Goal: Task Accomplishment & Management: Complete application form

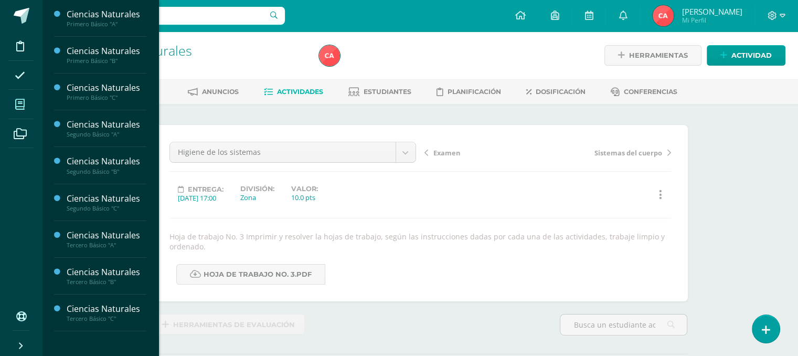
click at [13, 105] on span at bounding box center [20, 104] width 24 height 24
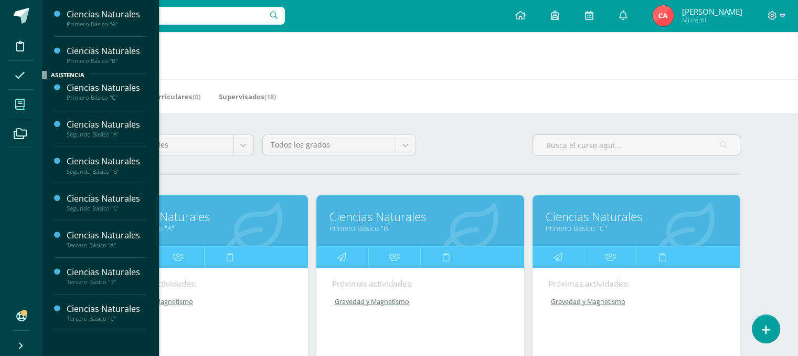
click at [26, 73] on span at bounding box center [20, 75] width 24 height 24
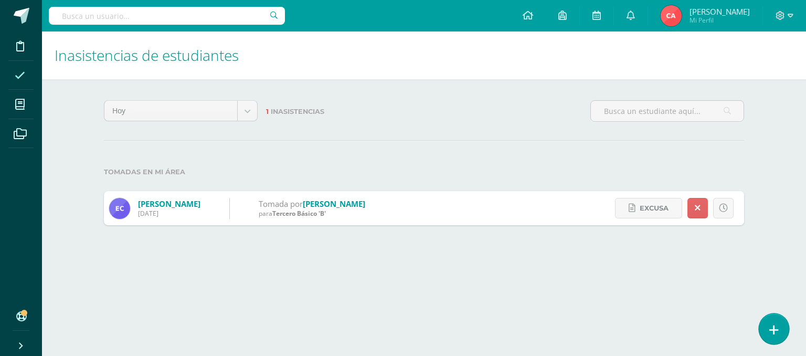
click at [781, 324] on link at bounding box center [774, 328] width 30 height 30
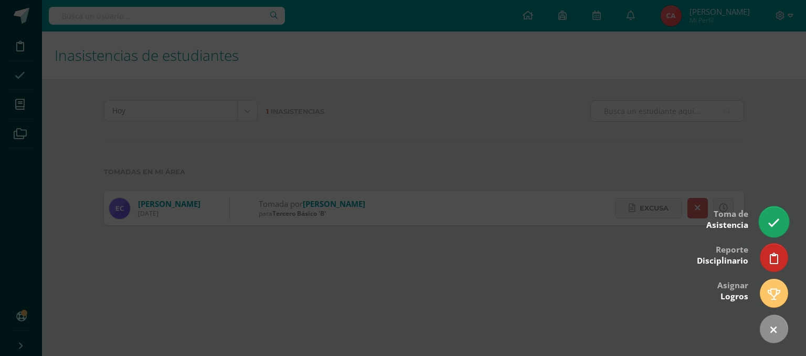
click at [770, 217] on icon at bounding box center [774, 223] width 12 height 12
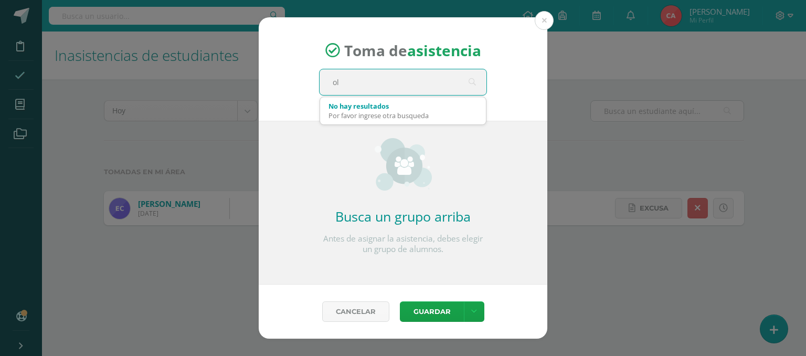
type input "o"
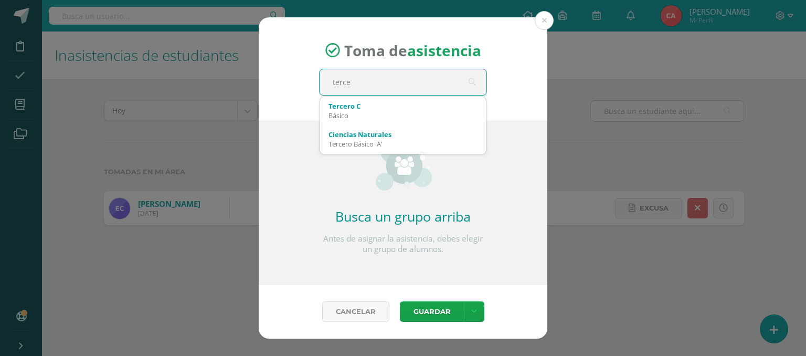
type input "tercer"
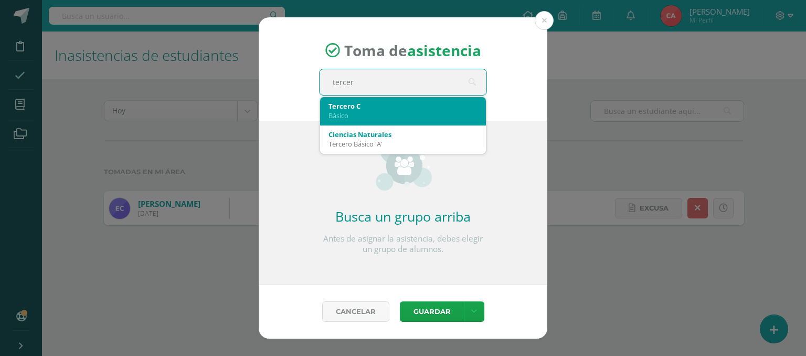
click at [458, 120] on div "Tercero C Básico" at bounding box center [403, 110] width 149 height 27
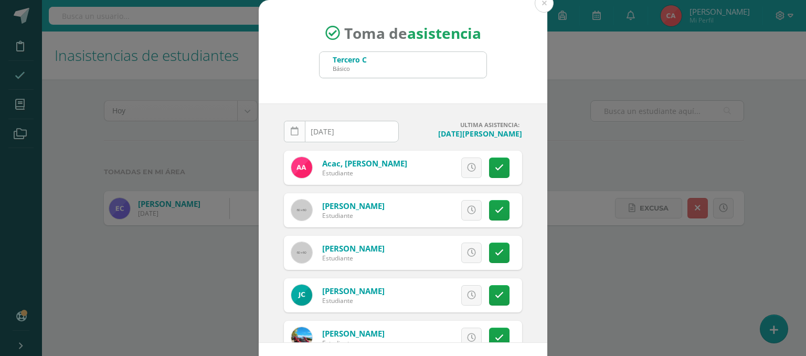
click at [294, 134] on link at bounding box center [295, 132] width 22 height 22
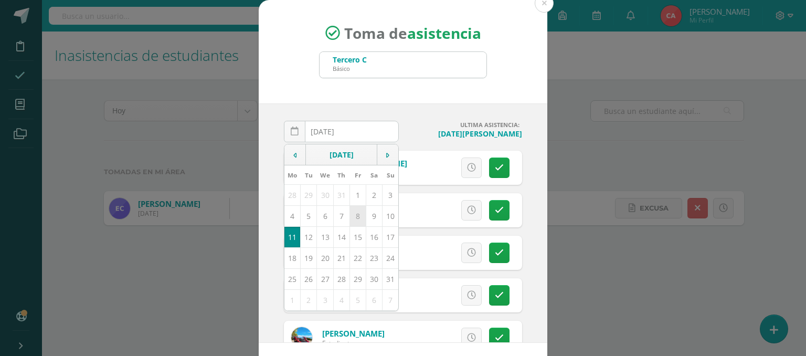
click at [351, 213] on td "8" at bounding box center [358, 215] width 16 height 21
type input "2025-08-08"
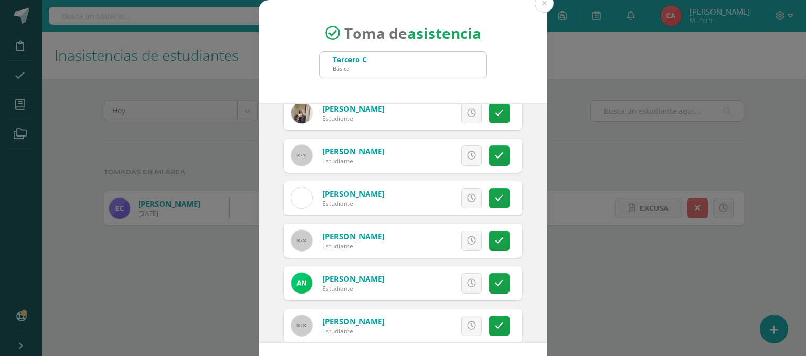
scroll to position [787, 0]
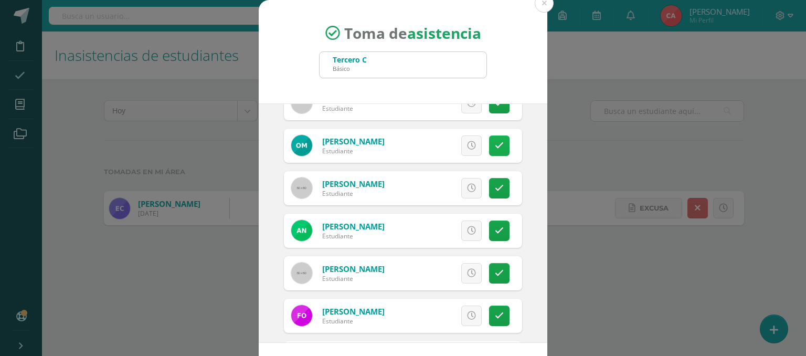
click at [489, 147] on link at bounding box center [499, 145] width 20 height 20
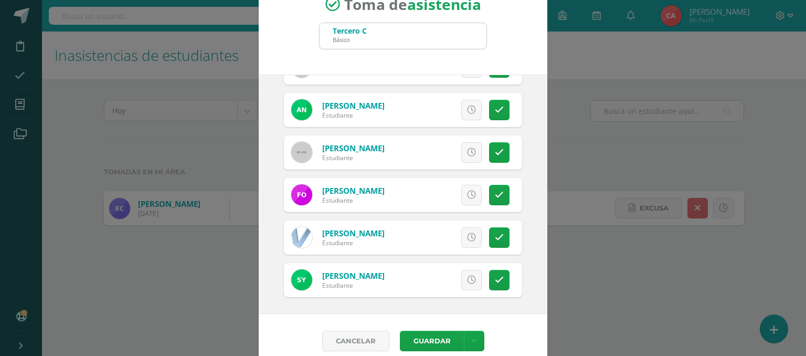
scroll to position [40, 0]
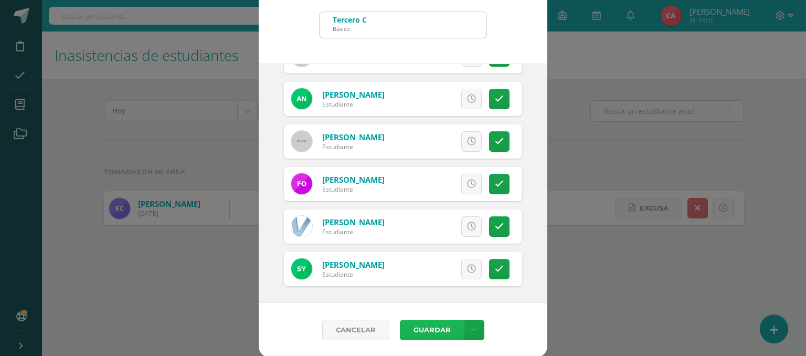
click at [445, 328] on button "Guardar" at bounding box center [432, 330] width 64 height 20
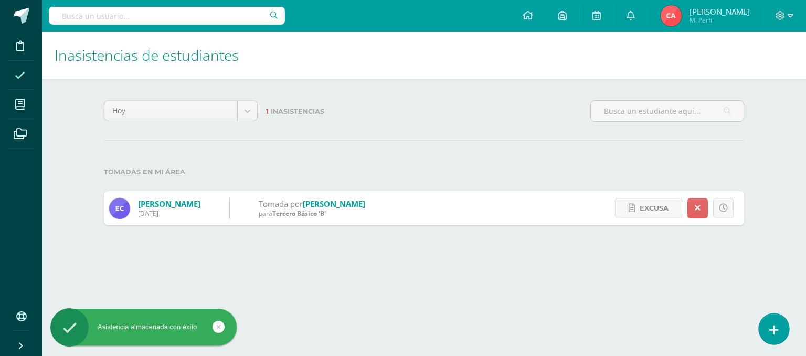
click at [770, 326] on icon at bounding box center [773, 330] width 9 height 12
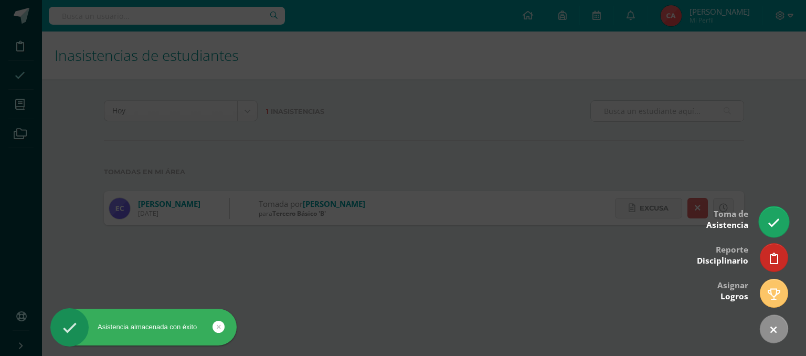
click at [777, 224] on icon at bounding box center [774, 223] width 12 height 12
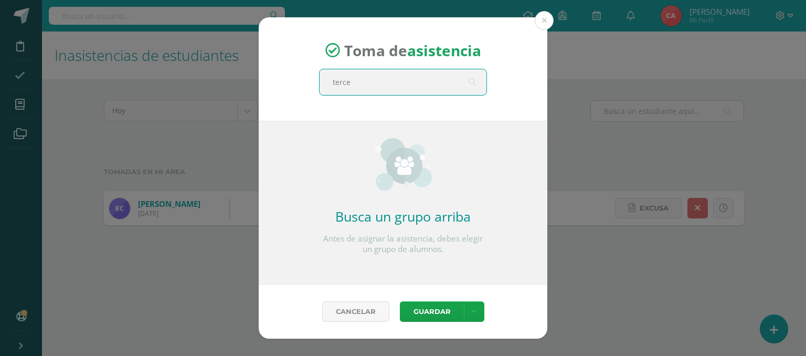
type input "tercer"
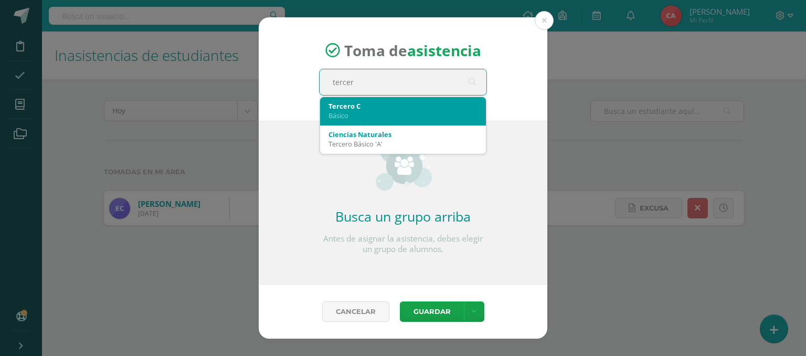
click at [370, 116] on div "Básico" at bounding box center [403, 115] width 149 height 9
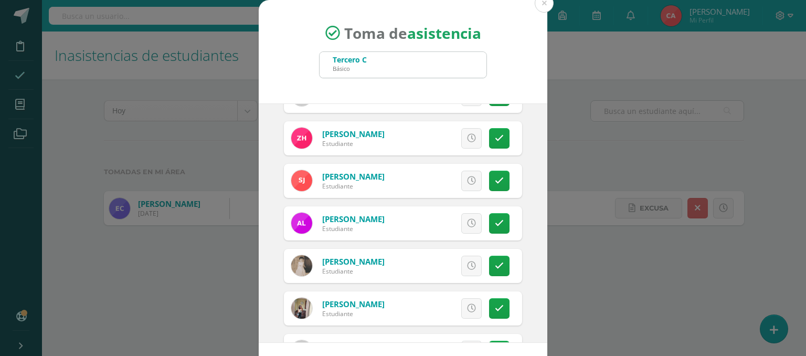
scroll to position [682, 0]
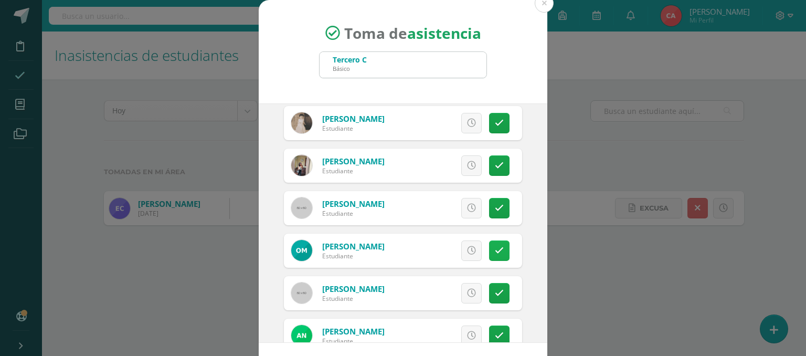
click at [489, 248] on link at bounding box center [499, 250] width 20 height 20
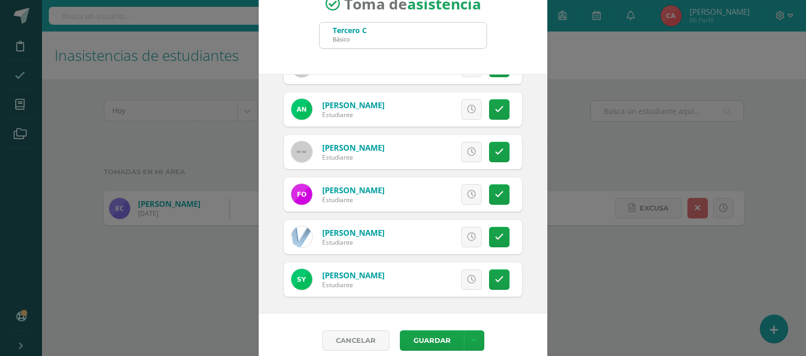
scroll to position [40, 0]
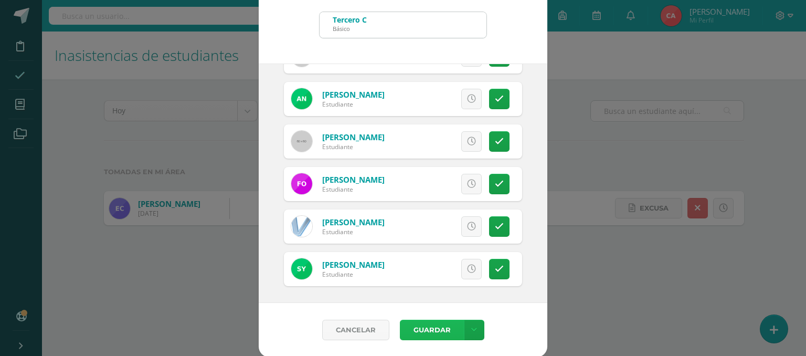
click at [440, 324] on button "Guardar" at bounding box center [432, 330] width 64 height 20
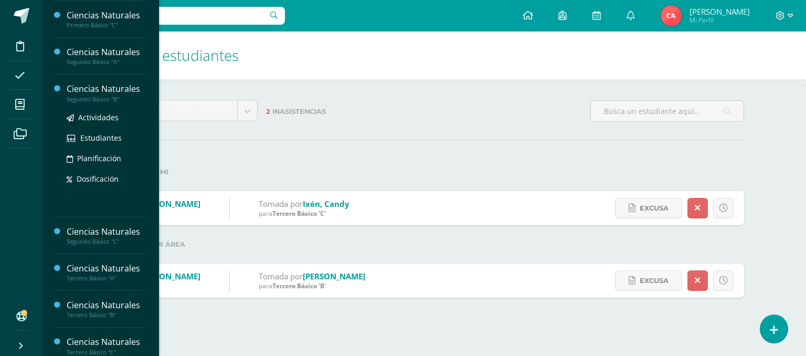
scroll to position [80, 0]
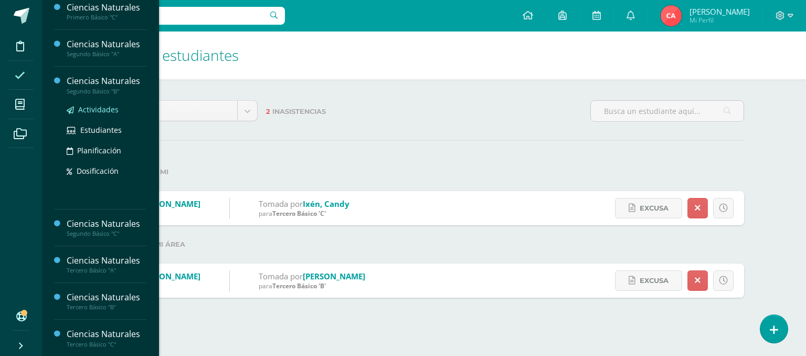
click at [103, 111] on span "Actividades" at bounding box center [98, 109] width 40 height 10
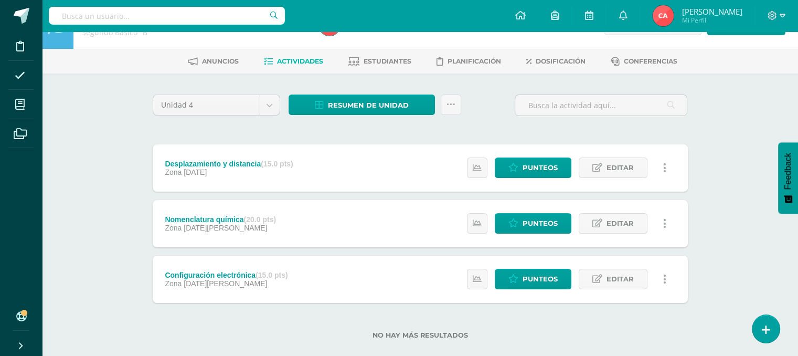
scroll to position [47, 0]
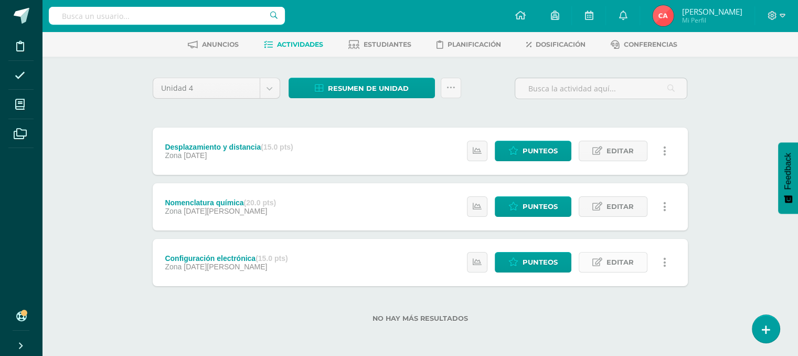
click at [636, 259] on link "Editar" at bounding box center [613, 262] width 69 height 20
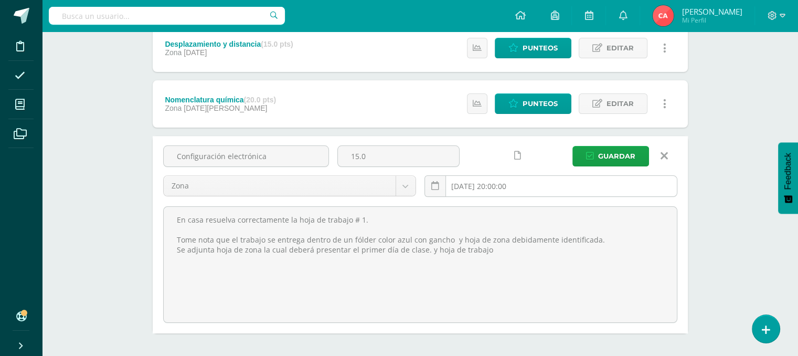
scroll to position [152, 0]
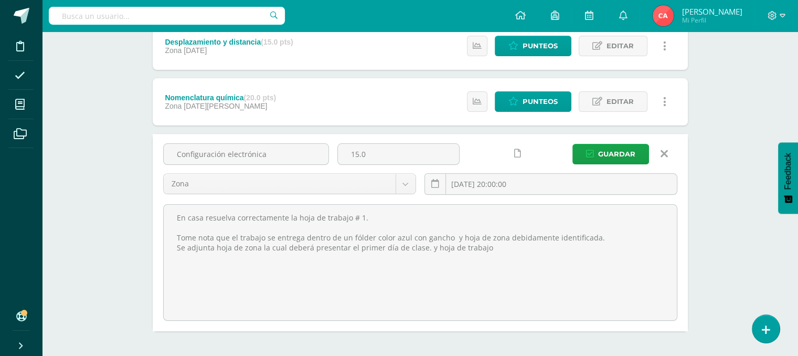
click at [522, 154] on link at bounding box center [517, 153] width 20 height 20
click at [619, 160] on span "Guardar" at bounding box center [616, 153] width 37 height 19
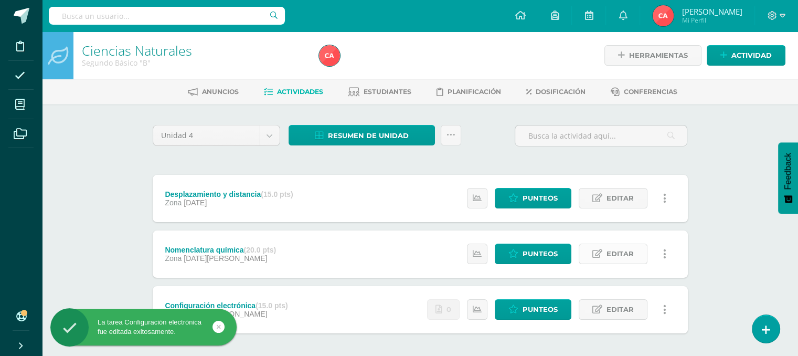
click at [608, 256] on span "Editar" at bounding box center [620, 253] width 27 height 19
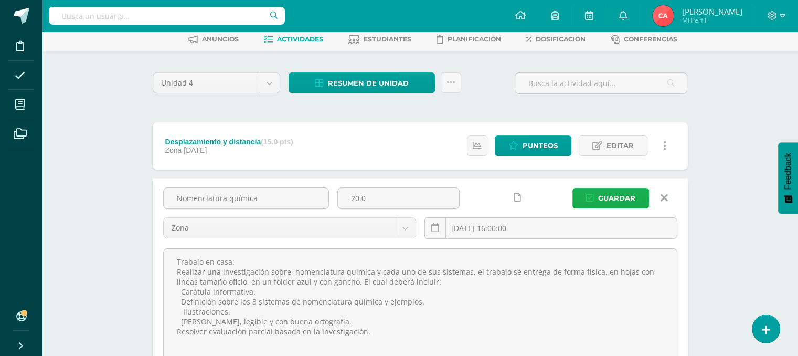
scroll to position [157, 0]
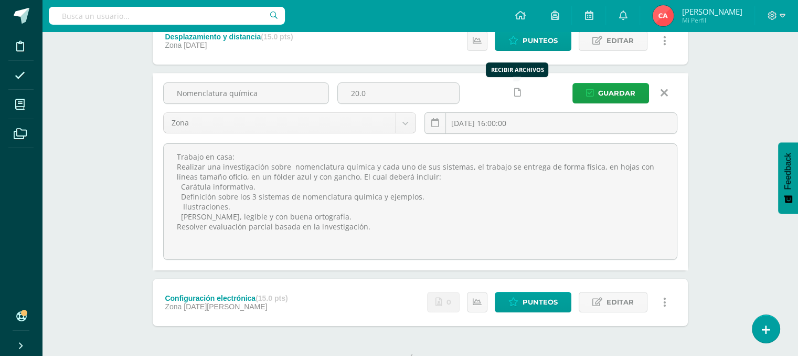
click at [520, 91] on icon at bounding box center [517, 92] width 7 height 9
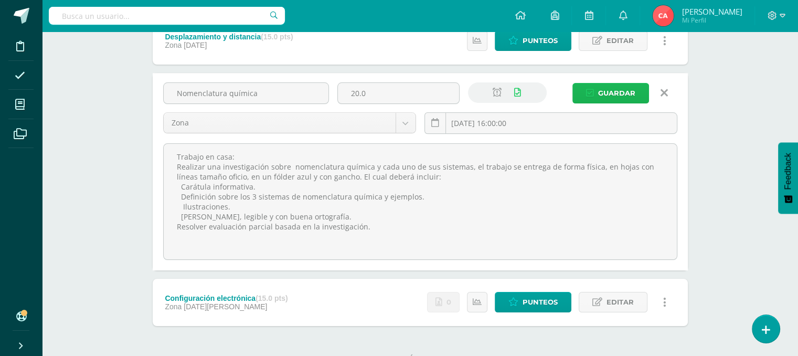
click at [606, 92] on span "Guardar" at bounding box center [616, 92] width 37 height 19
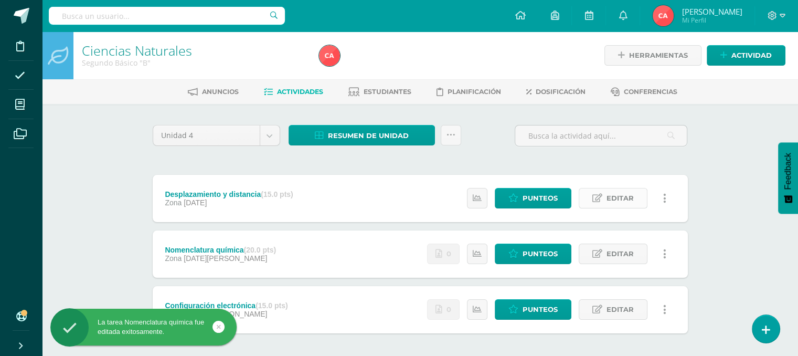
click at [617, 194] on span "Editar" at bounding box center [620, 197] width 27 height 19
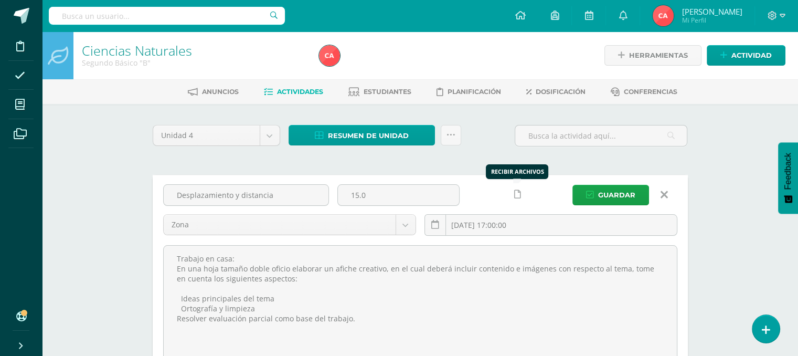
click at [518, 193] on icon at bounding box center [517, 194] width 7 height 9
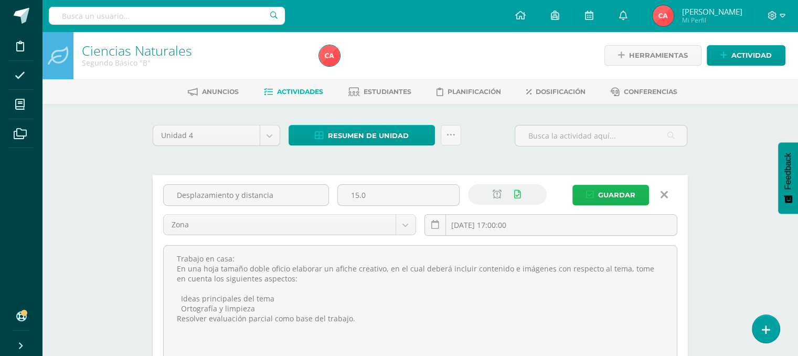
click at [607, 191] on span "Guardar" at bounding box center [616, 194] width 37 height 19
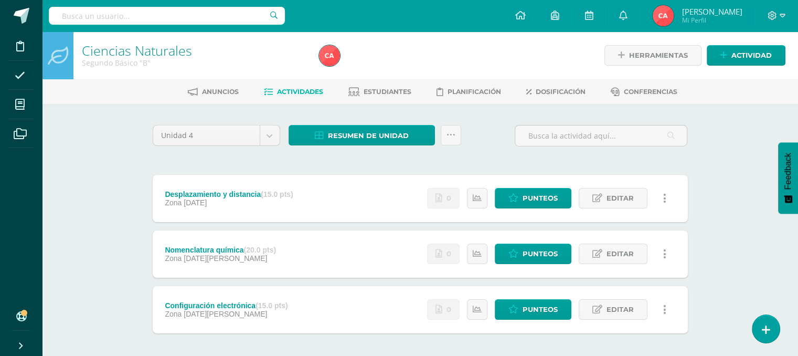
scroll to position [47, 0]
